Goal: Task Accomplishment & Management: Use online tool/utility

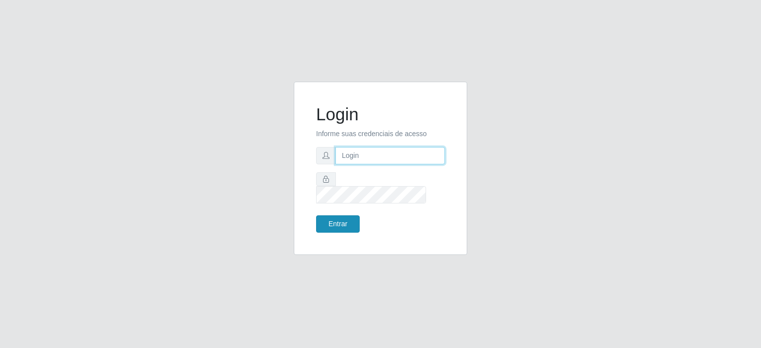
type input "[EMAIL_ADDRESS][DOMAIN_NAME]"
click at [336, 215] on button "Entrar" at bounding box center [338, 223] width 44 height 17
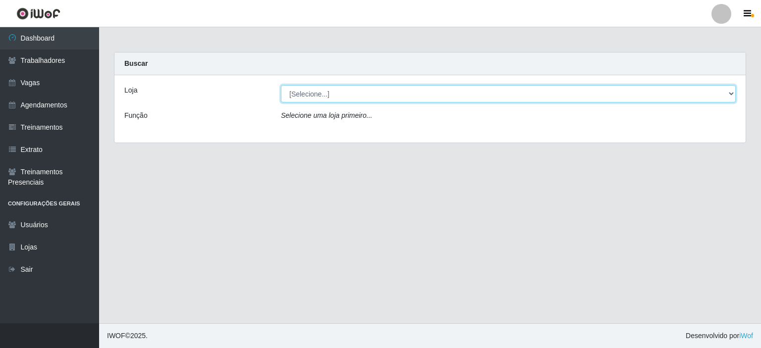
click at [289, 97] on select "[Selecione...] Preço Bom Supermercado" at bounding box center [508, 93] width 455 height 17
select select "387"
click at [281, 85] on select "[Selecione...] Preço Bom Supermercado" at bounding box center [508, 93] width 455 height 17
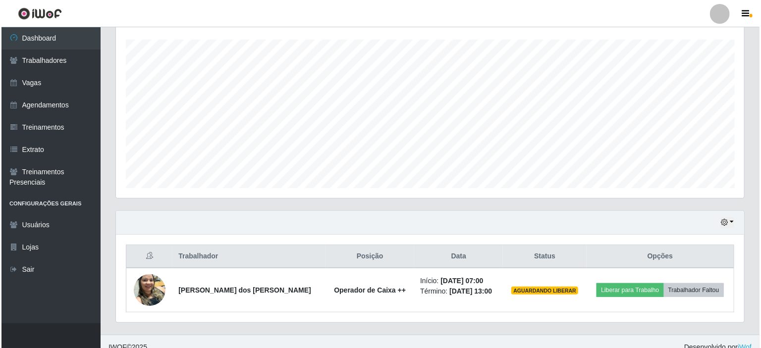
scroll to position [175, 0]
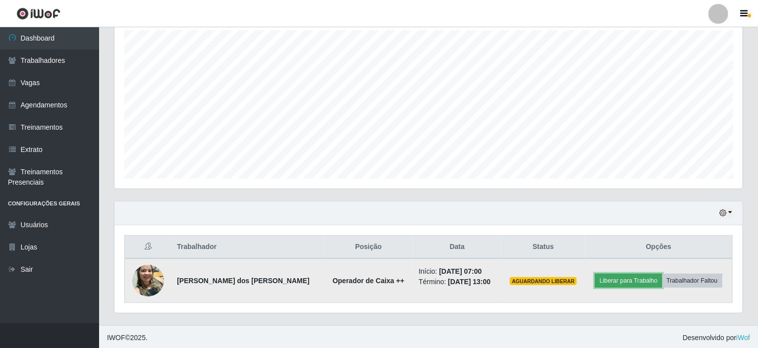
click at [613, 276] on button "Liberar para Trabalho" at bounding box center [628, 281] width 67 height 14
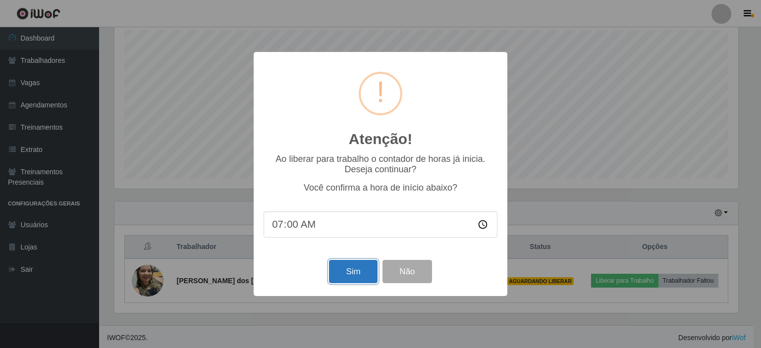
click at [351, 270] on button "Sim" at bounding box center [353, 271] width 48 height 23
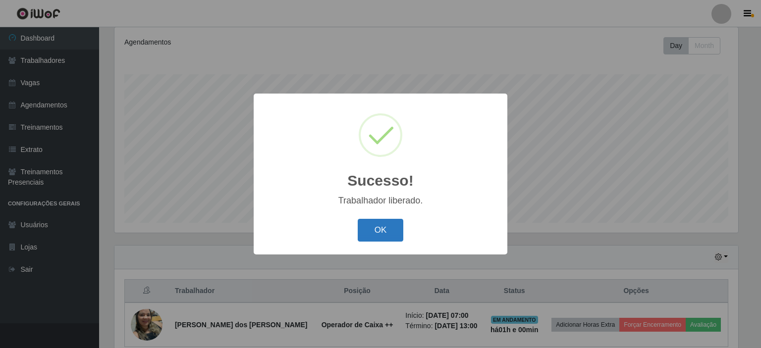
click at [374, 227] on button "OK" at bounding box center [381, 230] width 46 height 23
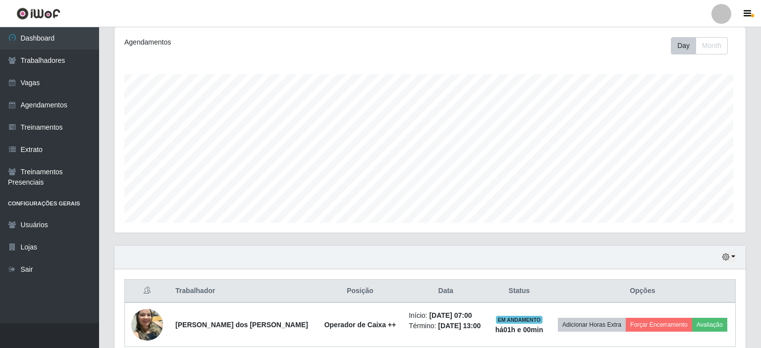
scroll to position [206, 628]
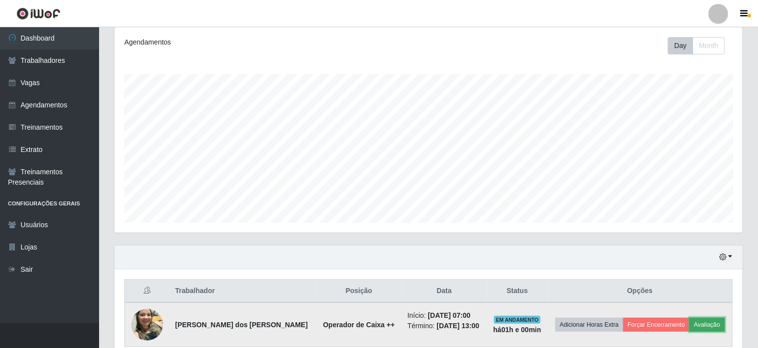
click at [700, 323] on button "Avaliação" at bounding box center [706, 325] width 35 height 14
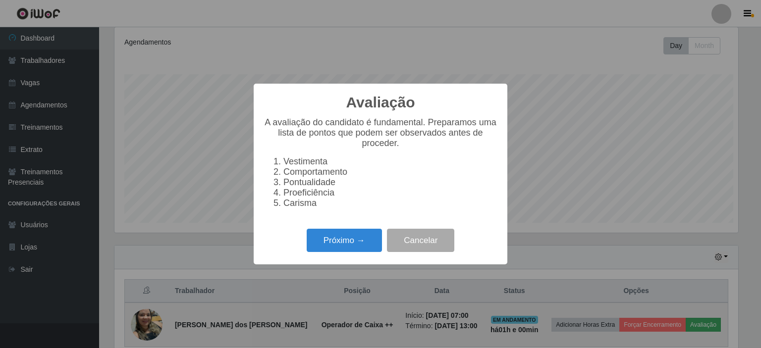
scroll to position [206, 624]
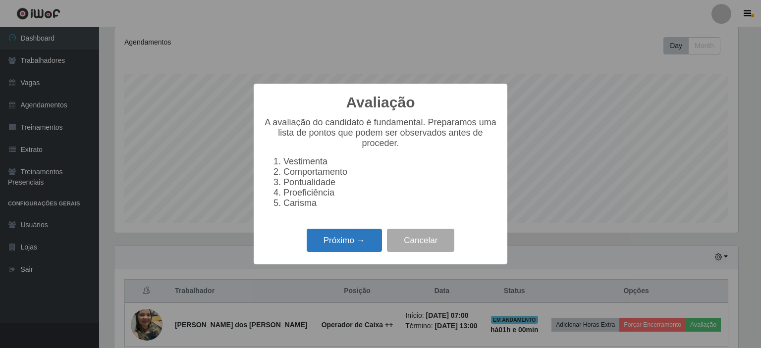
click at [350, 245] on button "Próximo →" at bounding box center [344, 240] width 75 height 23
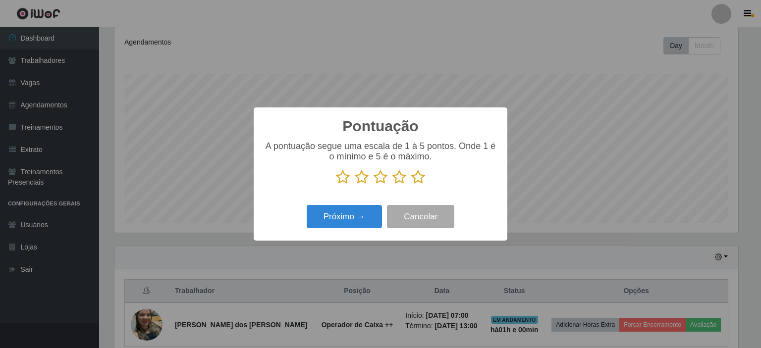
scroll to position [495046, 494628]
click at [417, 177] on icon at bounding box center [418, 177] width 14 height 15
click at [411, 185] on input "radio" at bounding box center [411, 185] width 0 height 0
click at [346, 212] on button "Próximo →" at bounding box center [344, 216] width 75 height 23
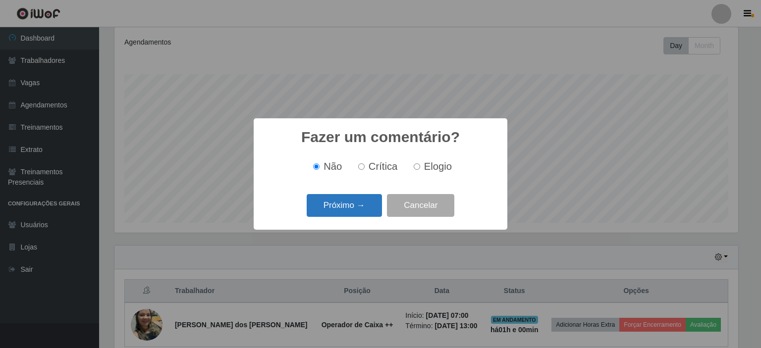
click at [345, 203] on button "Próximo →" at bounding box center [344, 205] width 75 height 23
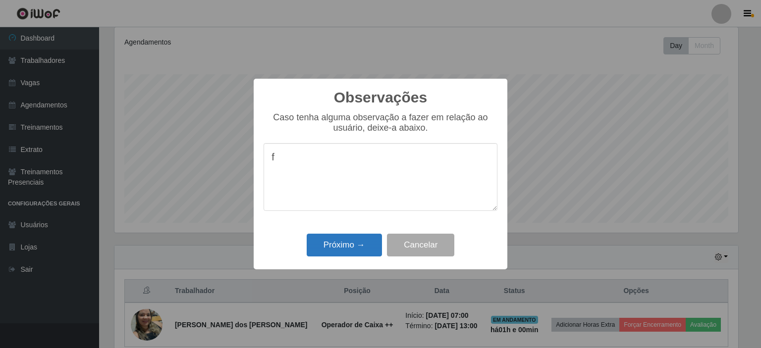
type textarea "f"
click at [340, 249] on button "Próximo →" at bounding box center [344, 245] width 75 height 23
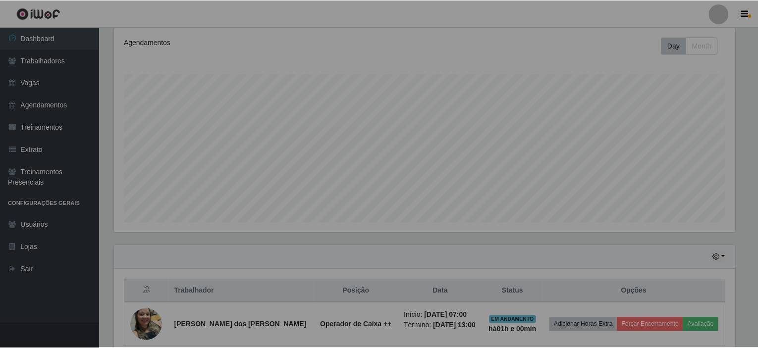
scroll to position [206, 628]
